Goal: Task Accomplishment & Management: Manage account settings

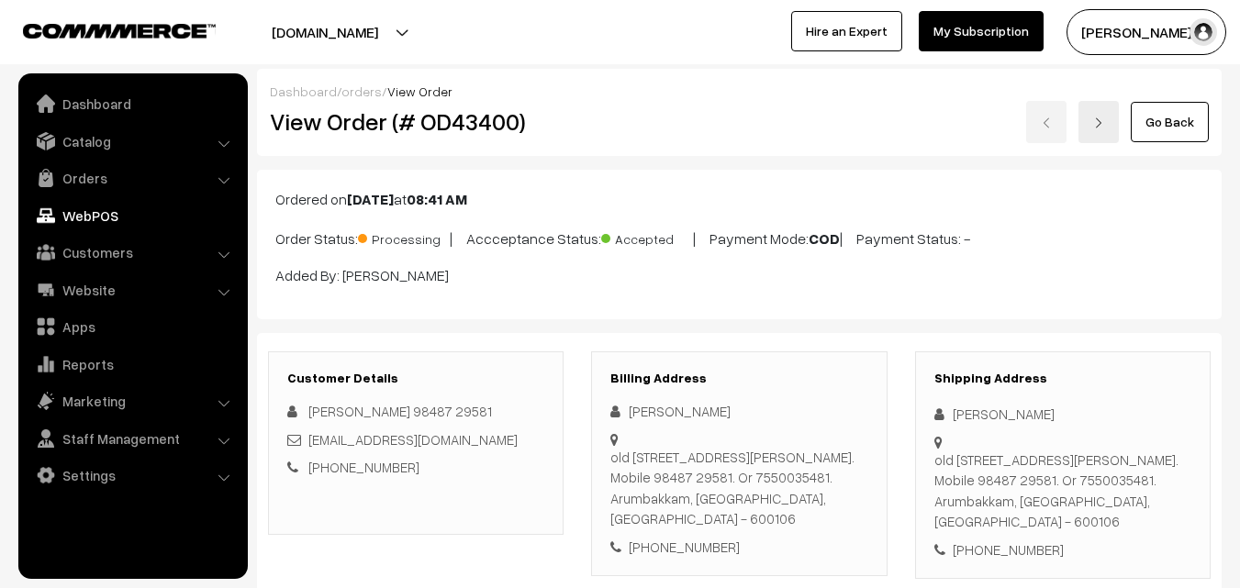
scroll to position [1009, 0]
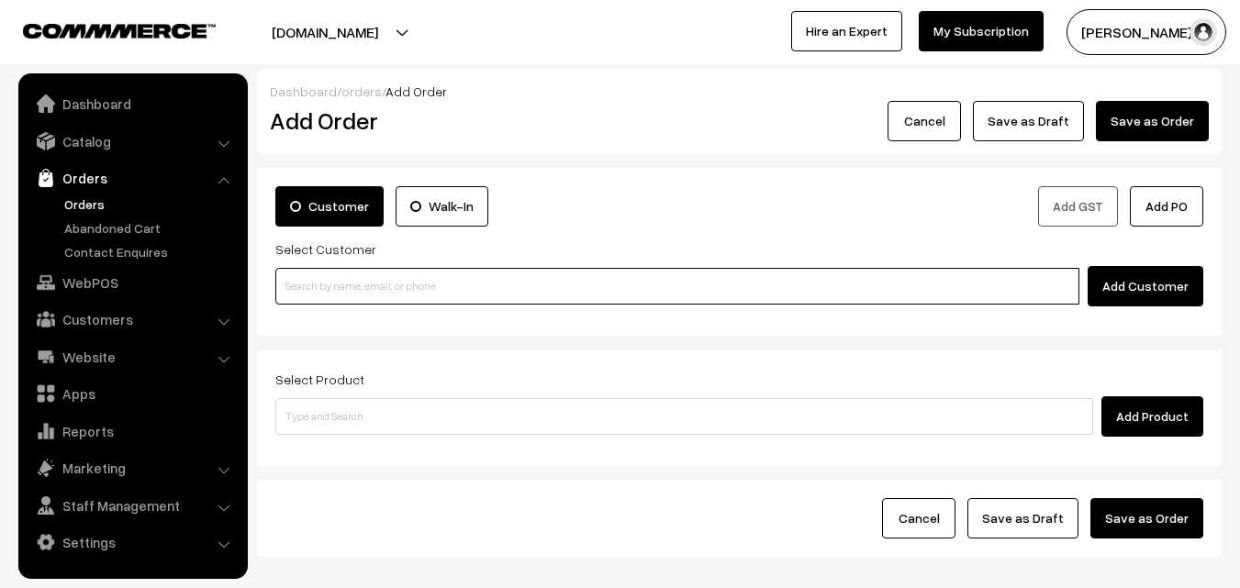
click at [398, 275] on input at bounding box center [677, 286] width 804 height 37
paste input "[PHONE_NUMBER]"
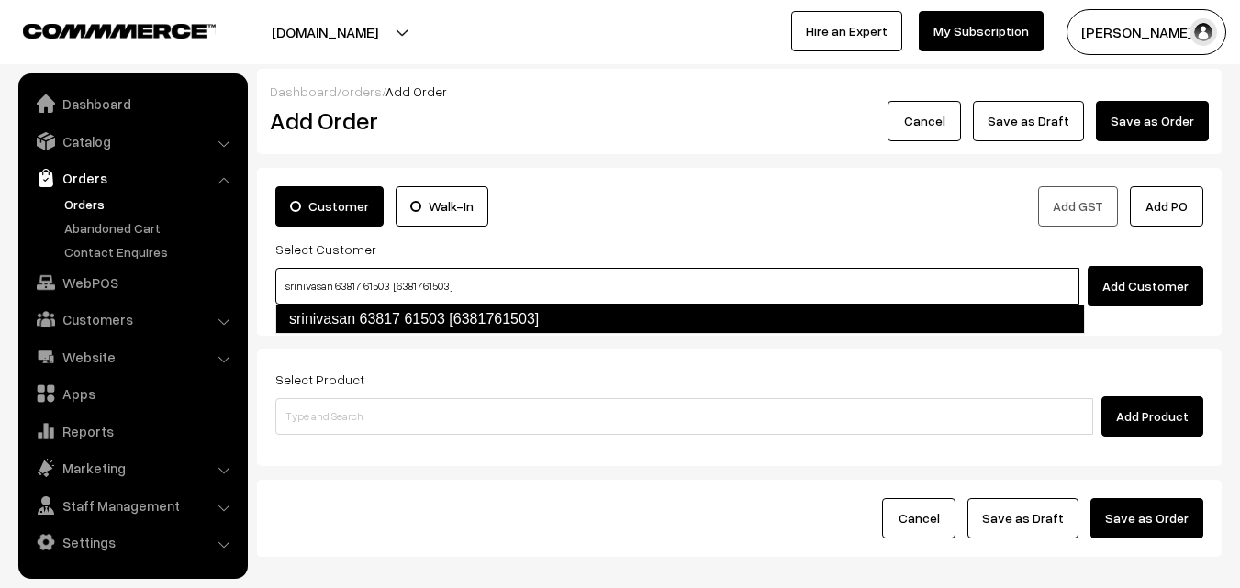
type input "srinivasan 63817 61503 [6381761503]"
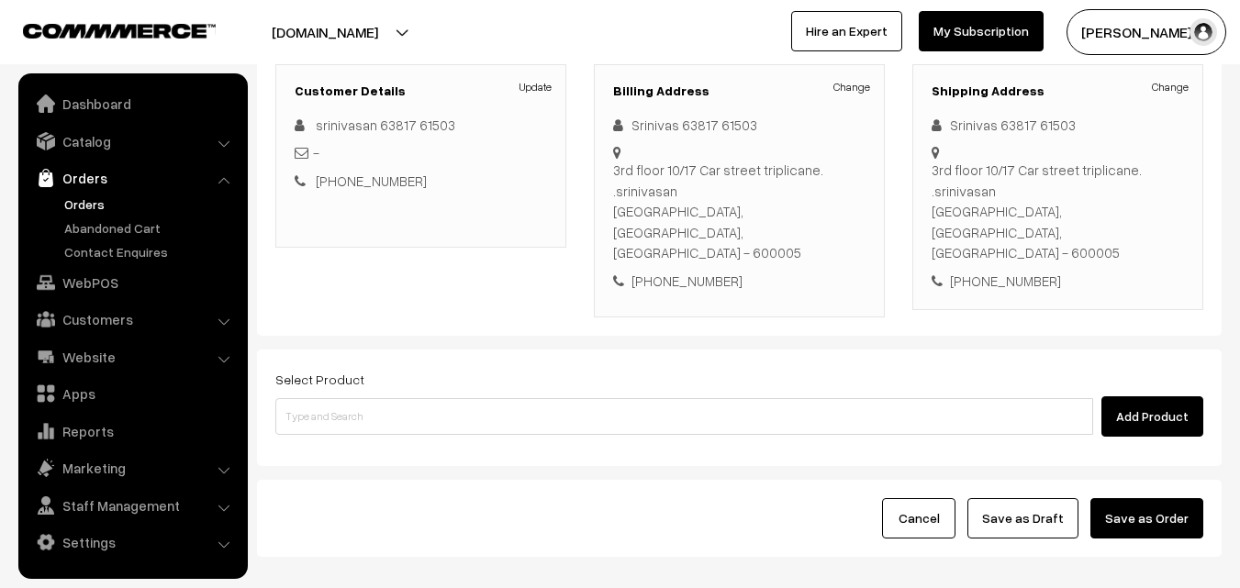
scroll to position [275, 0]
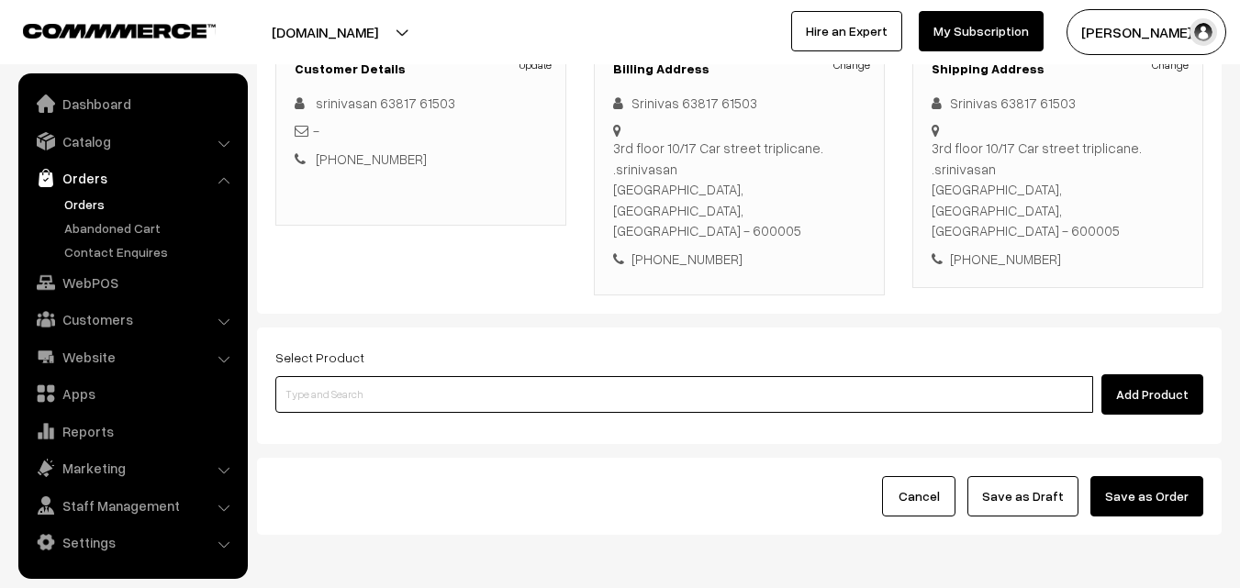
click at [426, 376] on input at bounding box center [683, 394] width 817 height 37
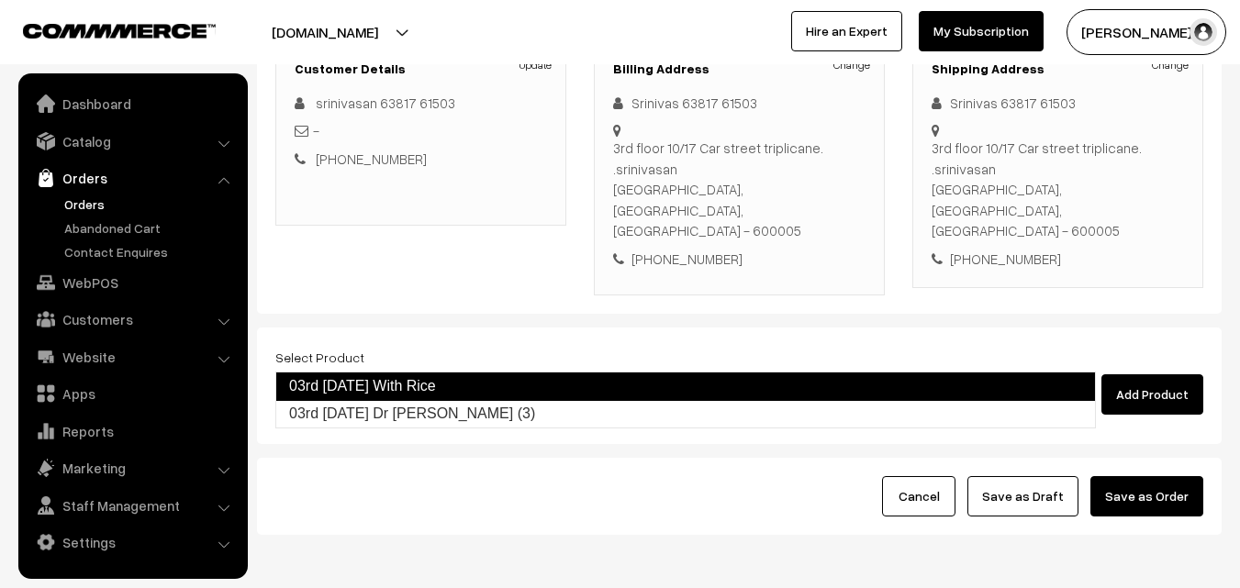
type input "03rd Friday Dr Chapathi (3)"
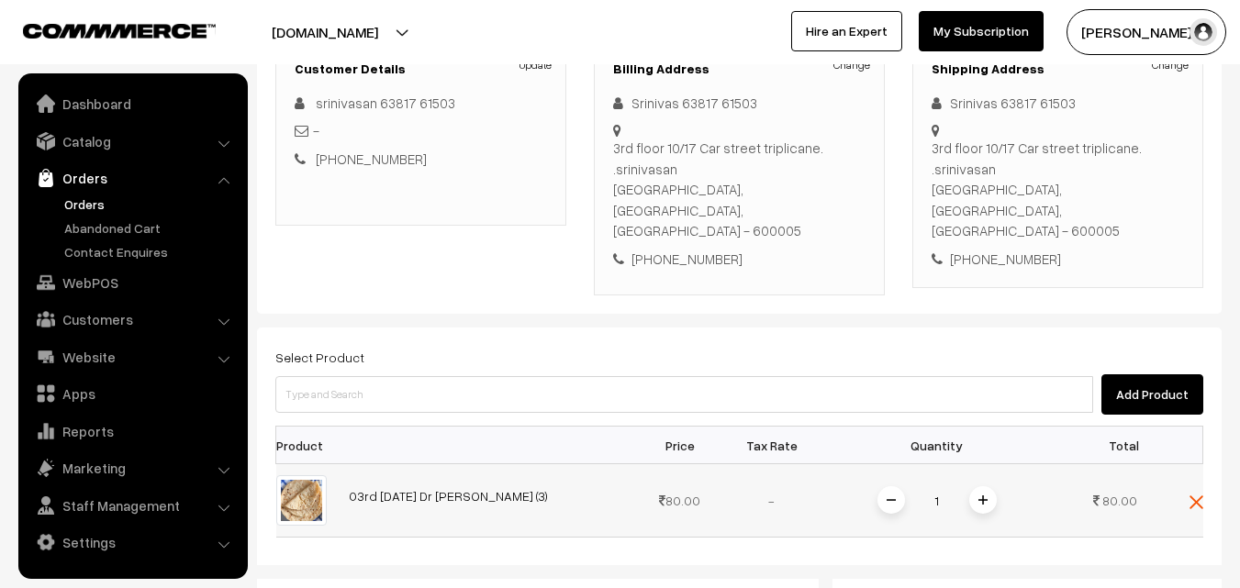
click at [984, 495] on img at bounding box center [982, 499] width 9 height 9
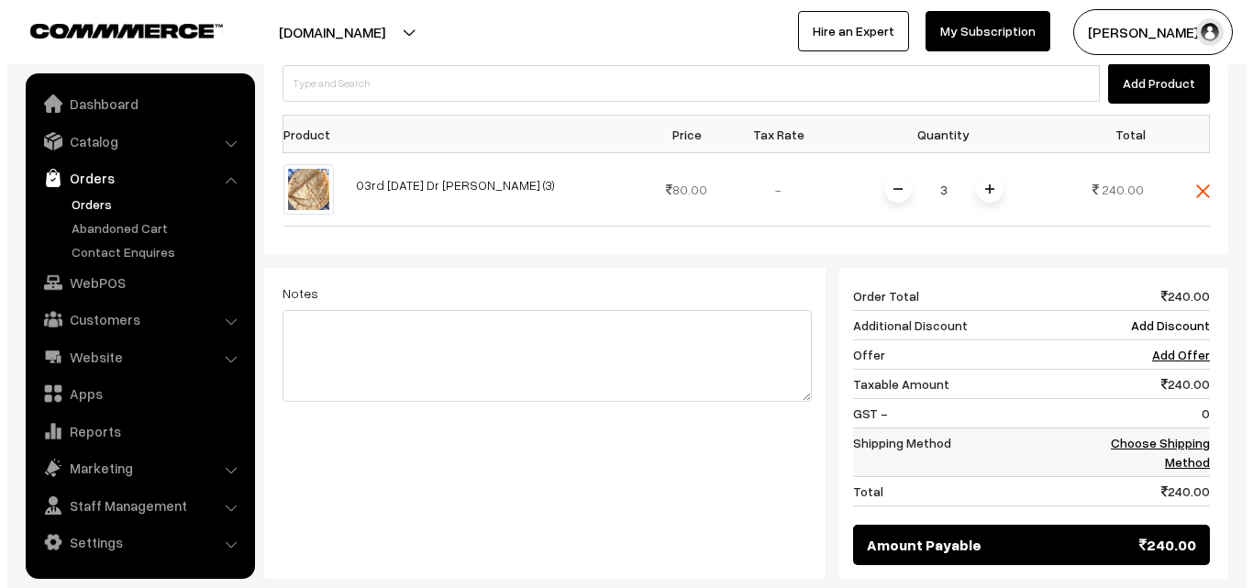
scroll to position [642, 0]
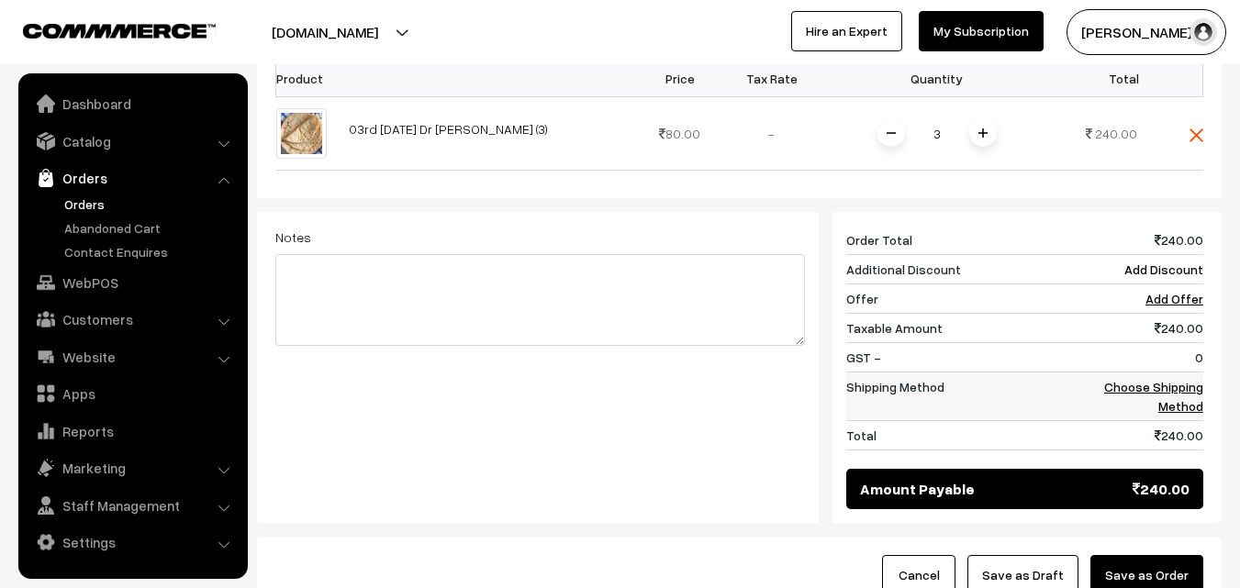
click at [1165, 379] on link "Choose Shipping Method" at bounding box center [1153, 396] width 99 height 35
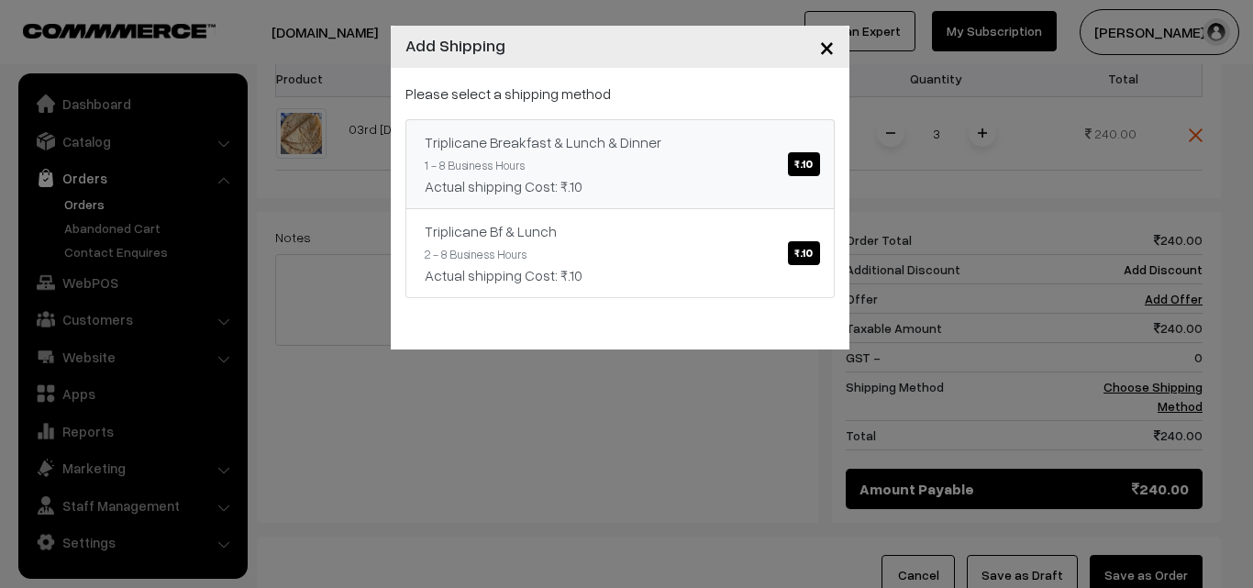
drag, startPoint x: 795, startPoint y: 167, endPoint x: 953, endPoint y: 237, distance: 172.5
click at [795, 165] on span "₹.10" at bounding box center [803, 164] width 31 height 24
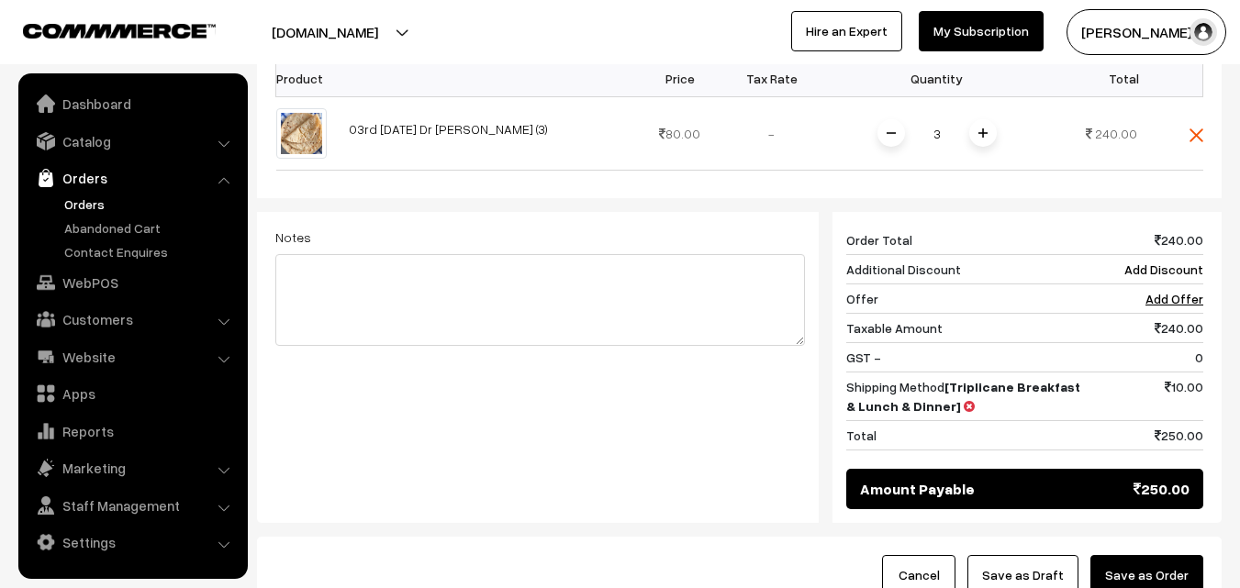
click at [1167, 555] on button "Save as Order" at bounding box center [1146, 575] width 113 height 40
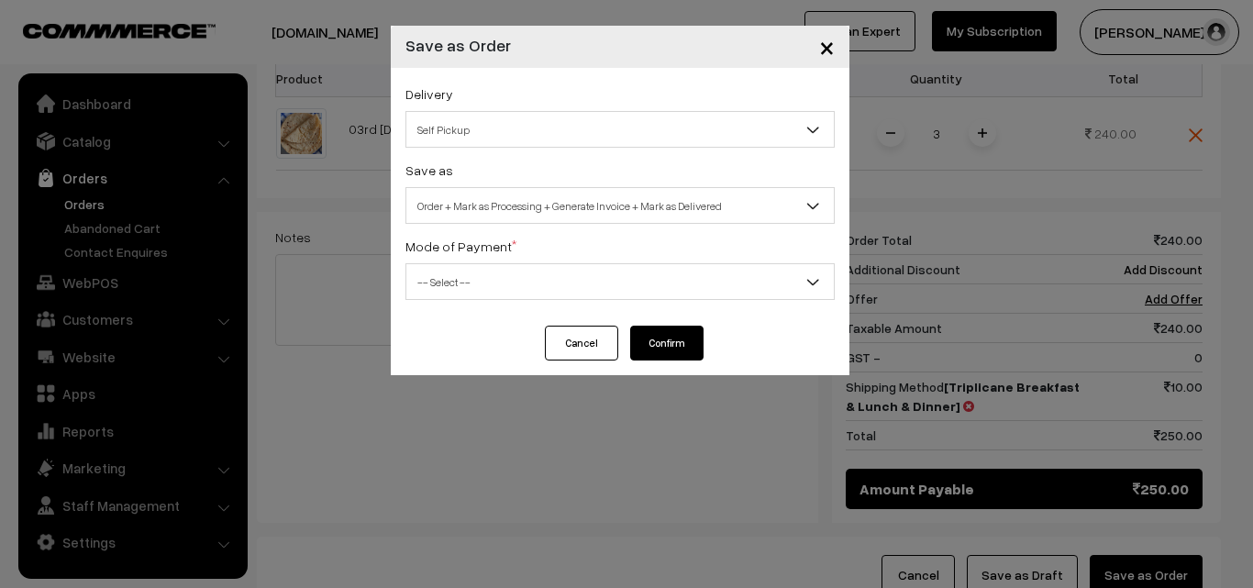
click at [549, 124] on span "Self Pickup" at bounding box center [620, 130] width 428 height 32
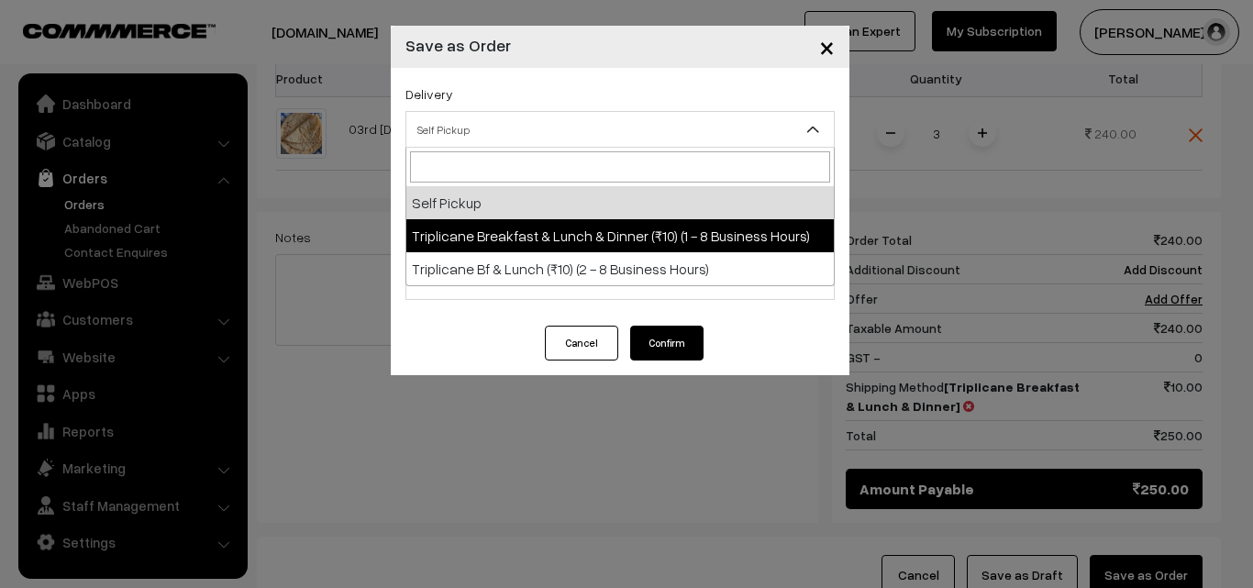
select select "TBL1"
select select "3"
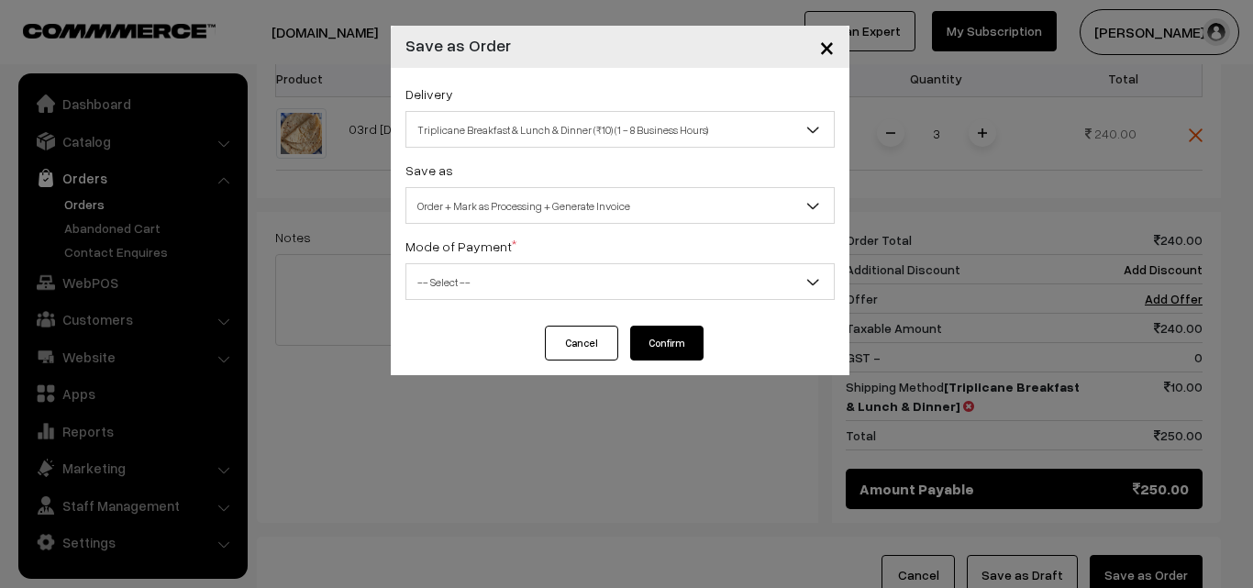
click at [576, 282] on span "-- Select --" at bounding box center [620, 282] width 428 height 32
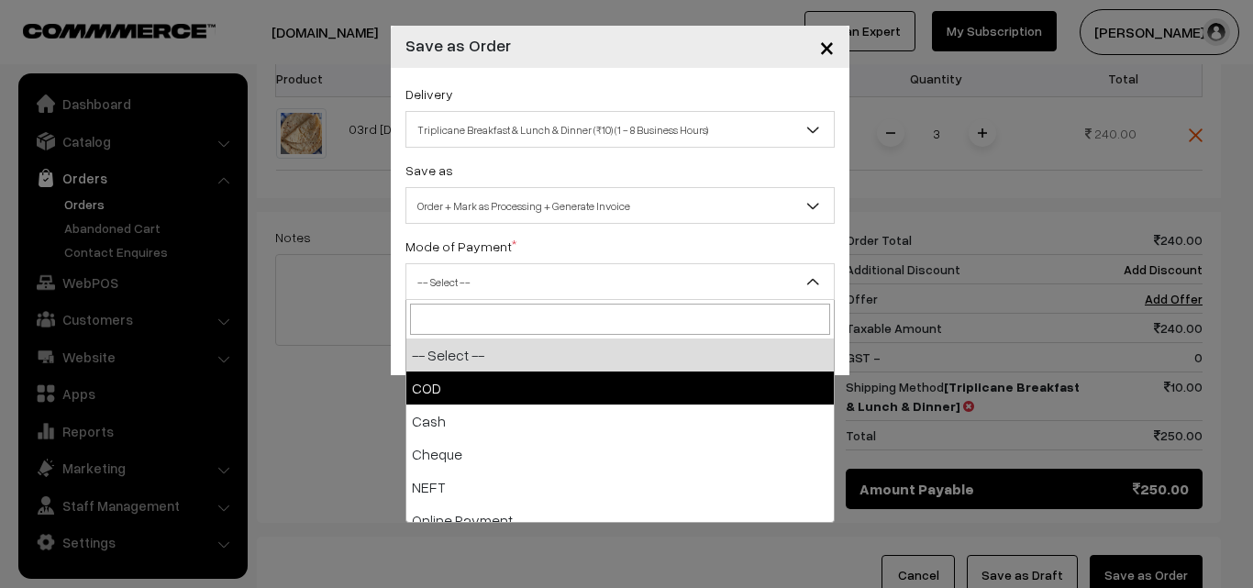
select select "1"
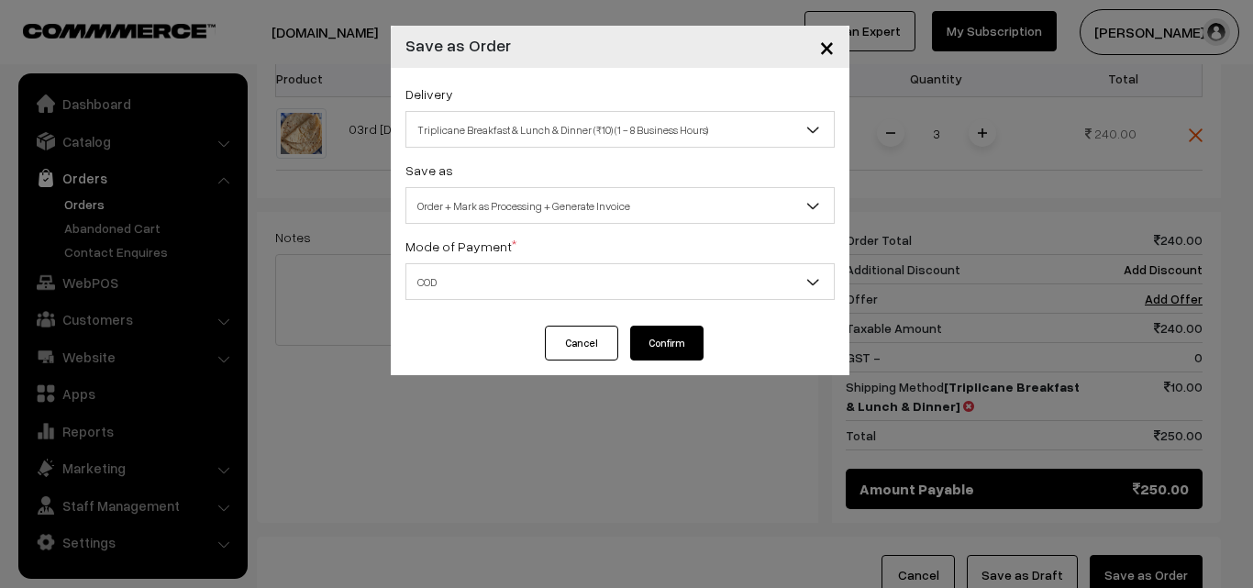
click at [659, 338] on button "Confirm" at bounding box center [666, 343] width 73 height 35
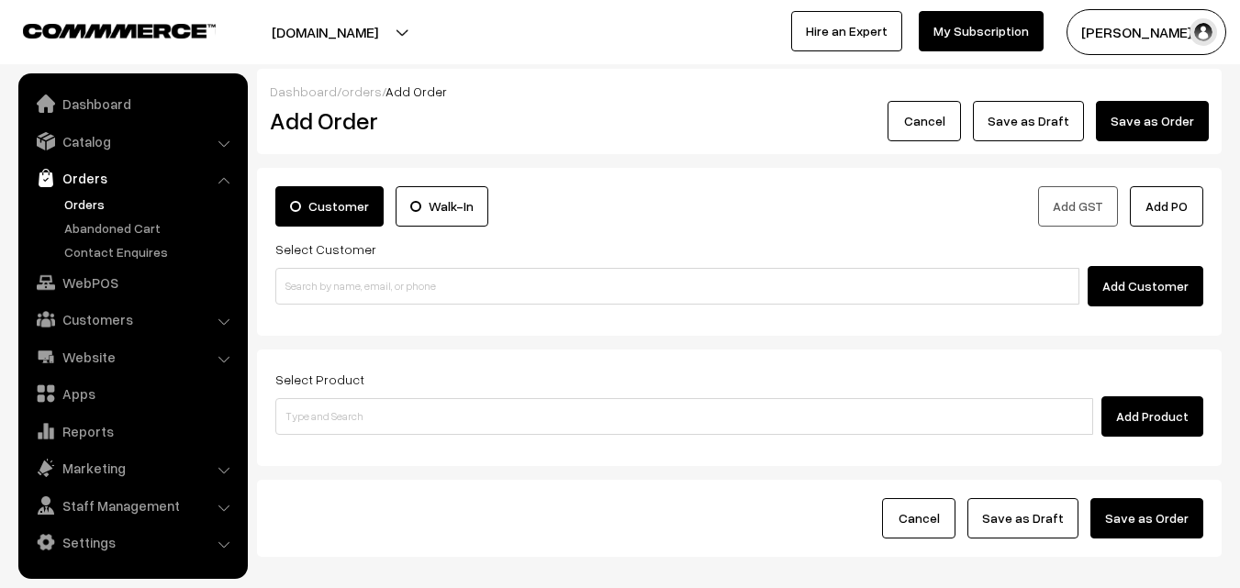
click at [94, 198] on link "Orders" at bounding box center [151, 204] width 182 height 19
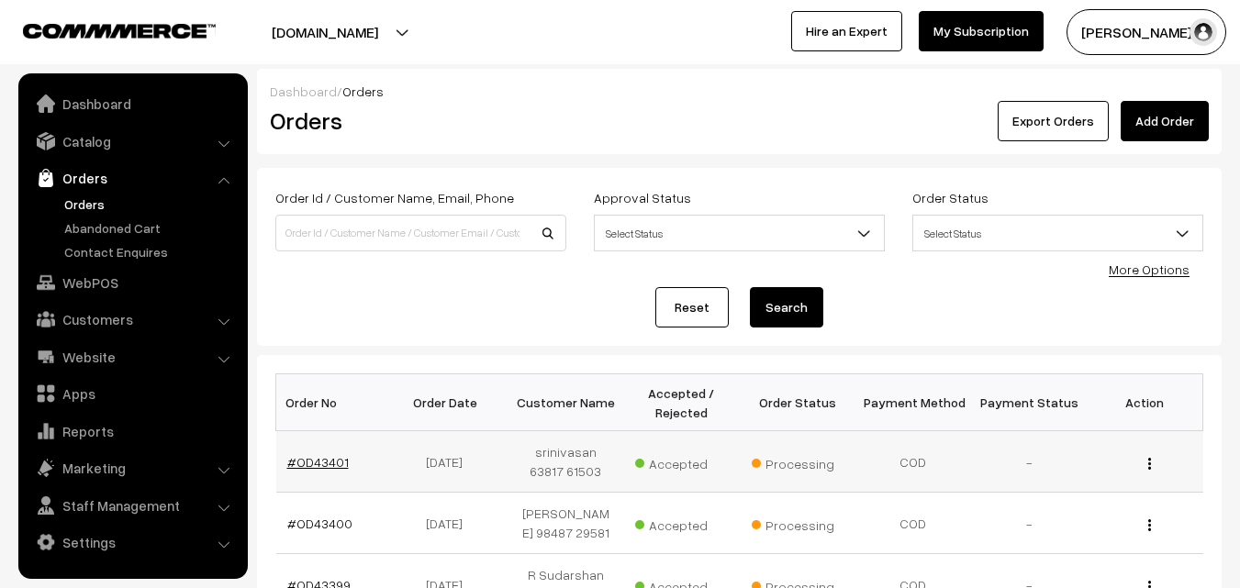
click at [335, 461] on link "#OD43401" at bounding box center [317, 462] width 61 height 16
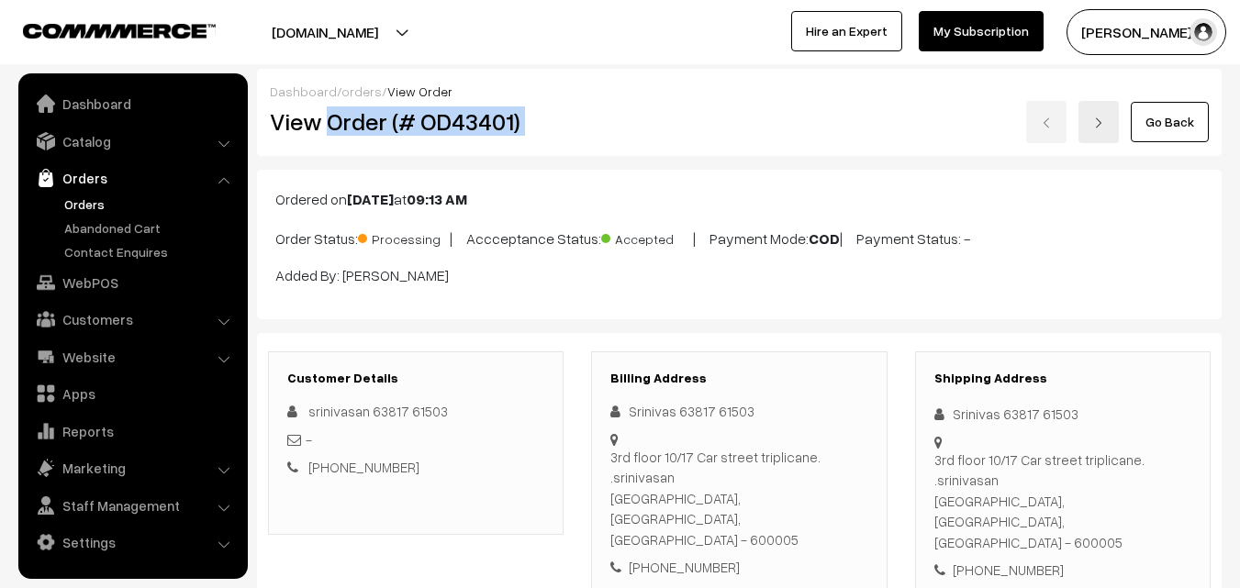
drag, startPoint x: 326, startPoint y: 118, endPoint x: 659, endPoint y: 109, distance: 333.2
click at [659, 109] on div "View Order (# OD43401) Go Back" at bounding box center [739, 122] width 966 height 42
copy div "Order (# OD43401)"
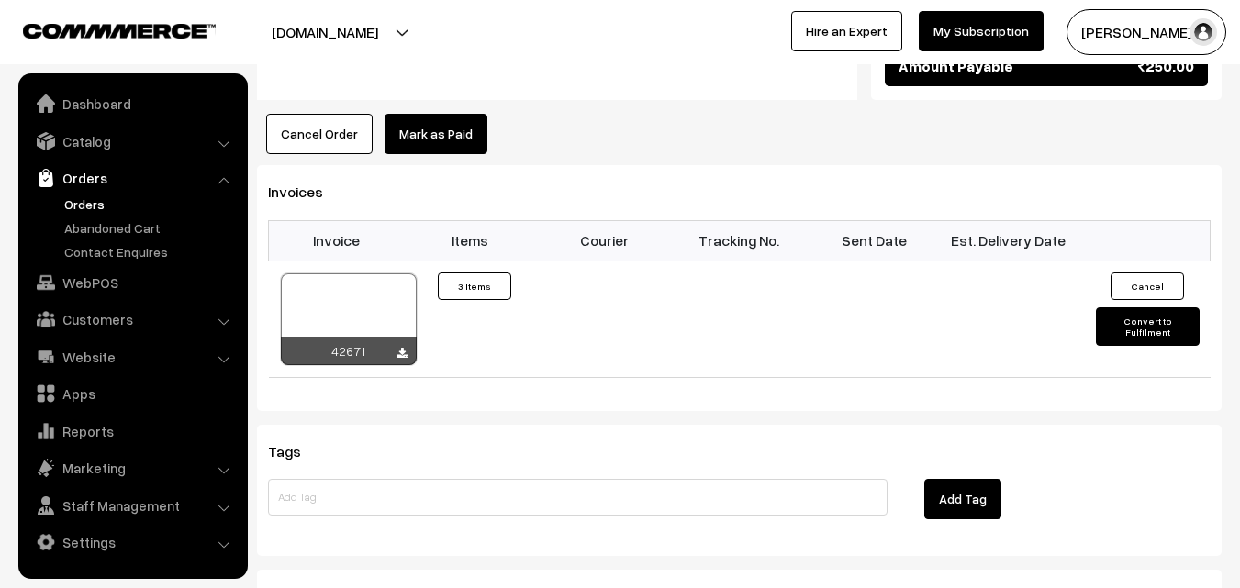
scroll to position [1193, 0]
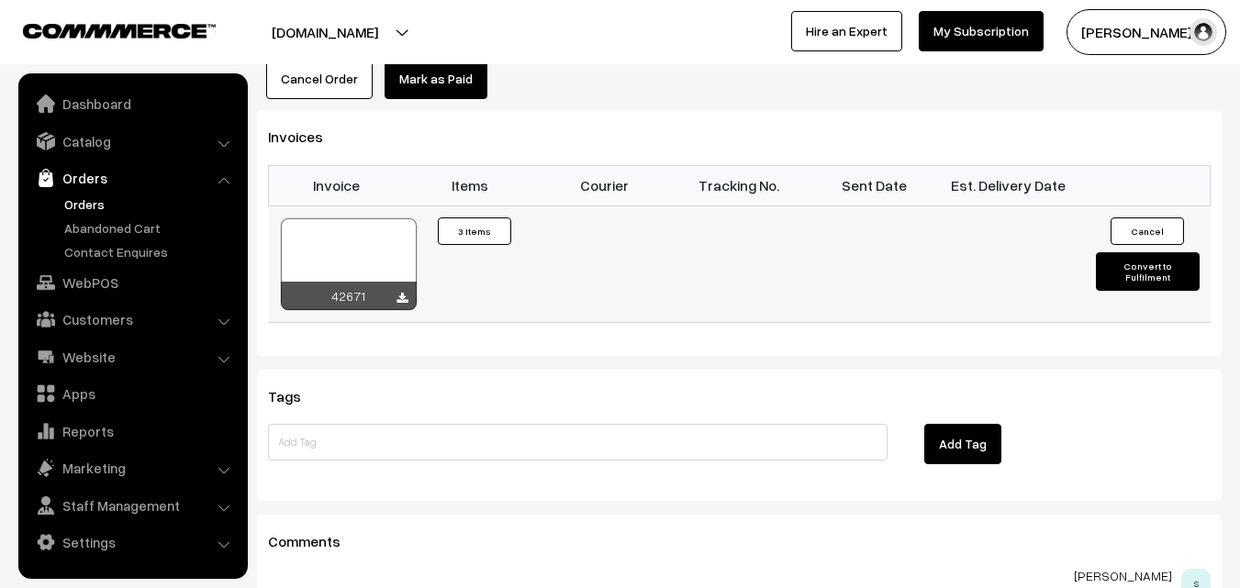
click at [398, 290] on div at bounding box center [401, 299] width 11 height 18
click at [405, 293] on icon at bounding box center [401, 299] width 11 height 12
click at [84, 202] on link "Orders" at bounding box center [151, 204] width 182 height 19
